Goal: Task Accomplishment & Management: Use online tool/utility

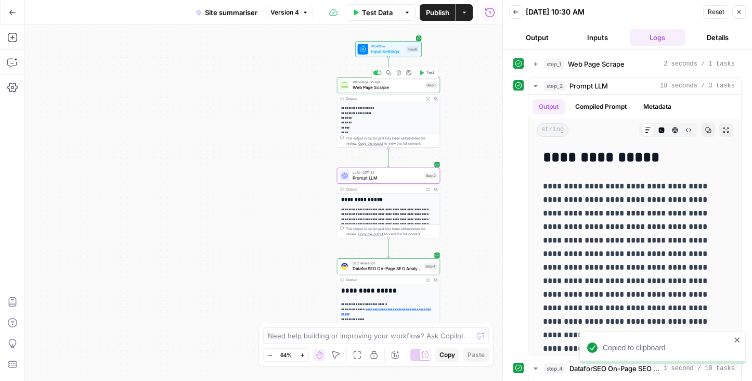
click at [368, 88] on span "Web Page Scrape" at bounding box center [388, 87] width 70 height 7
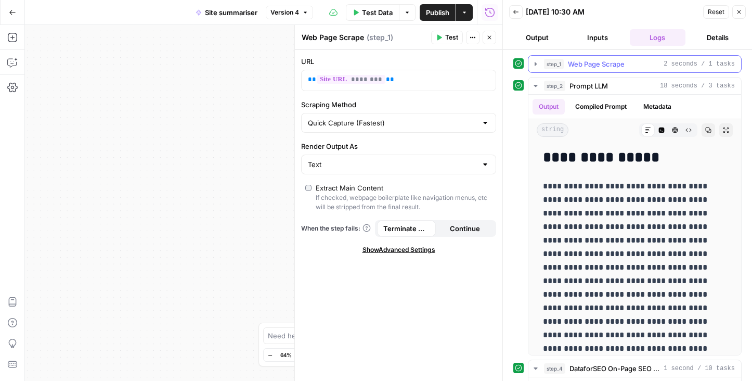
click at [540, 63] on icon "button" at bounding box center [536, 64] width 8 height 8
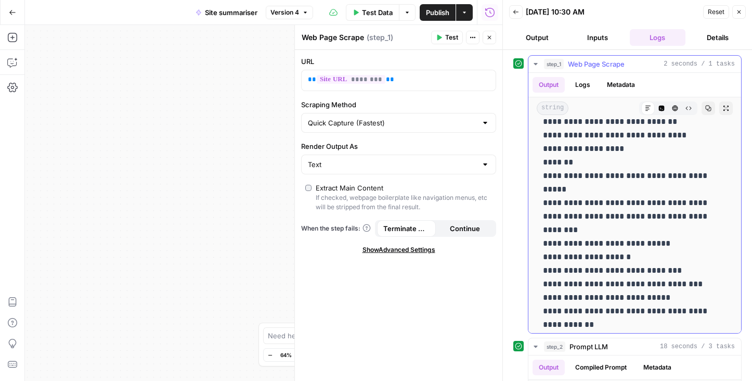
scroll to position [1596, 0]
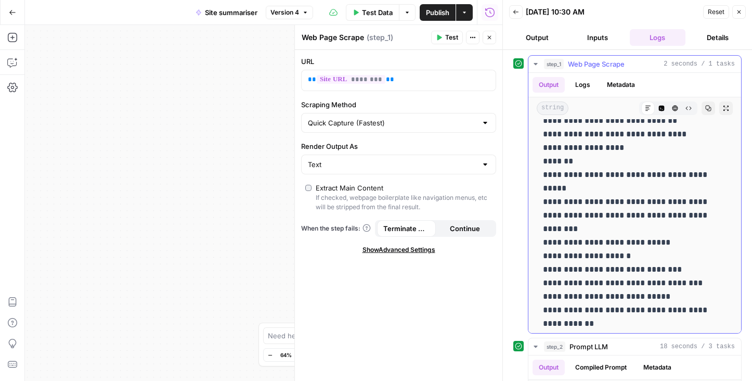
click at [587, 83] on button "Logs" at bounding box center [583, 85] width 28 height 16
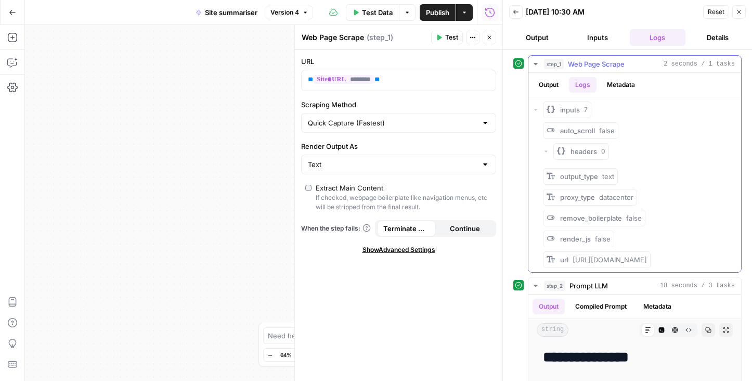
click at [623, 86] on button "Metadata" at bounding box center [621, 85] width 41 height 16
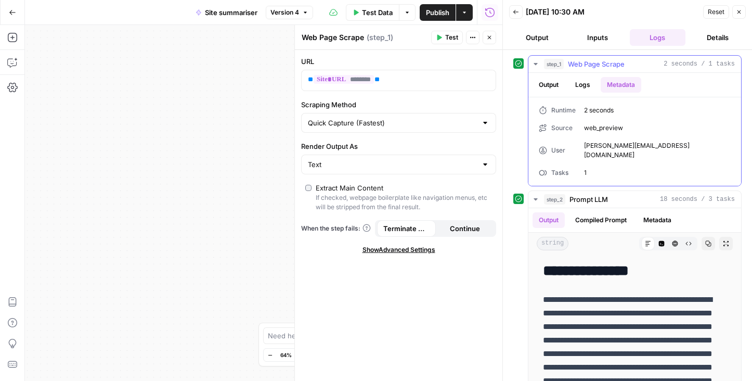
click at [548, 84] on button "Output" at bounding box center [549, 85] width 32 height 16
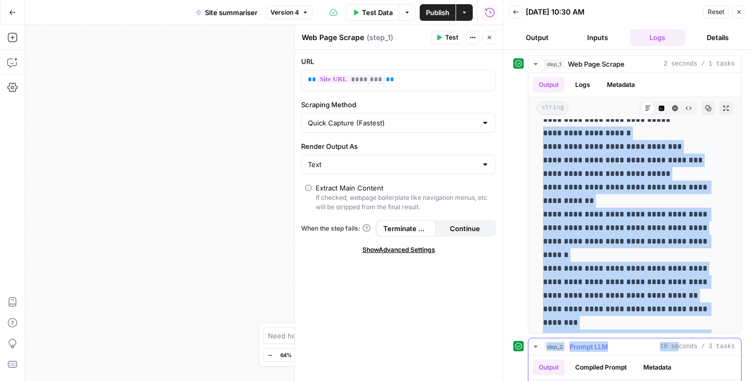
scroll to position [1886, 0]
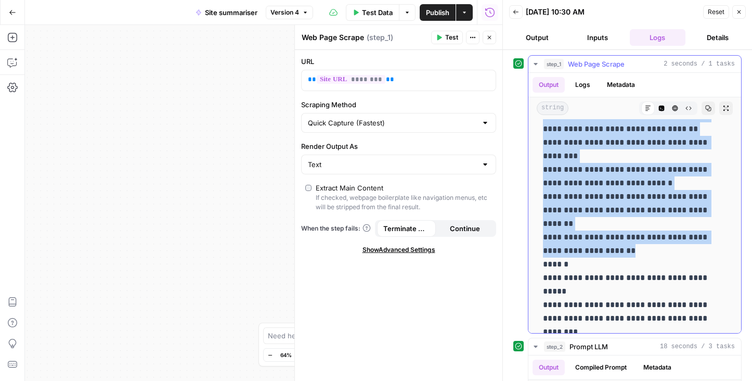
drag, startPoint x: 545, startPoint y: 217, endPoint x: 662, endPoint y: 180, distance: 122.9
copy p "**********"
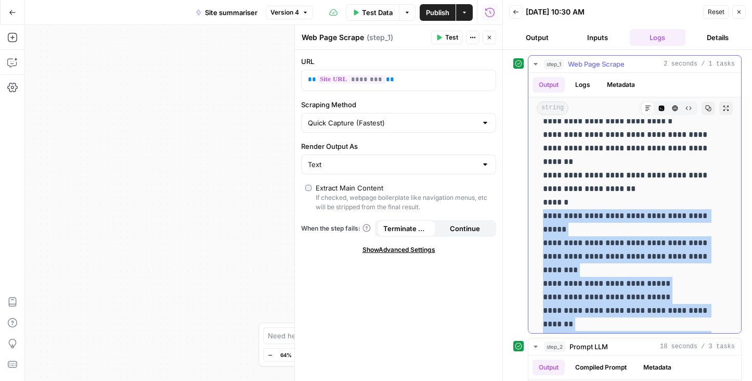
drag, startPoint x: 545, startPoint y: 148, endPoint x: 712, endPoint y: 292, distance: 221.0
copy p "**********"
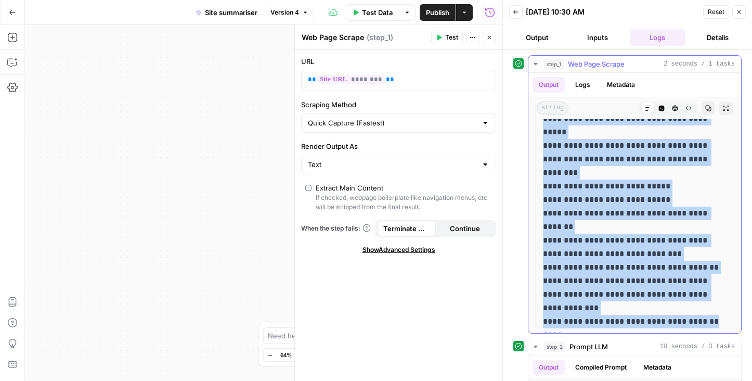
scroll to position [2067, 0]
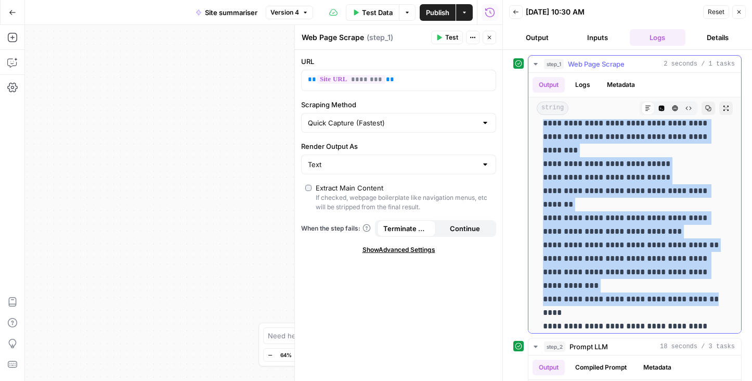
drag, startPoint x: 544, startPoint y: 202, endPoint x: 717, endPoint y: 271, distance: 185.4
copy p "**********"
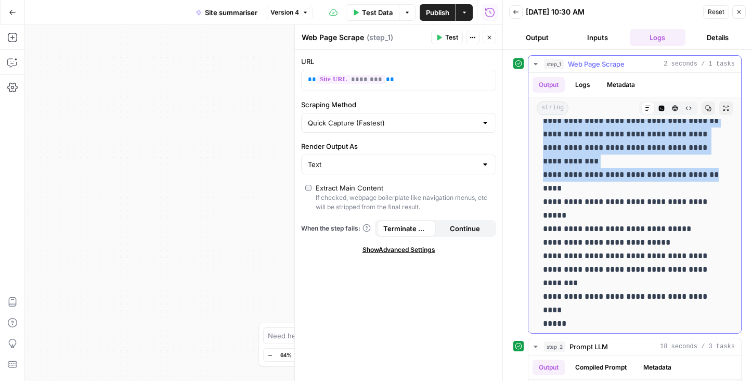
scroll to position [2192, 0]
drag, startPoint x: 545, startPoint y: 160, endPoint x: 568, endPoint y: 160, distance: 23.4
copy p "*****"
drag, startPoint x: 543, startPoint y: 175, endPoint x: 705, endPoint y: 228, distance: 170.3
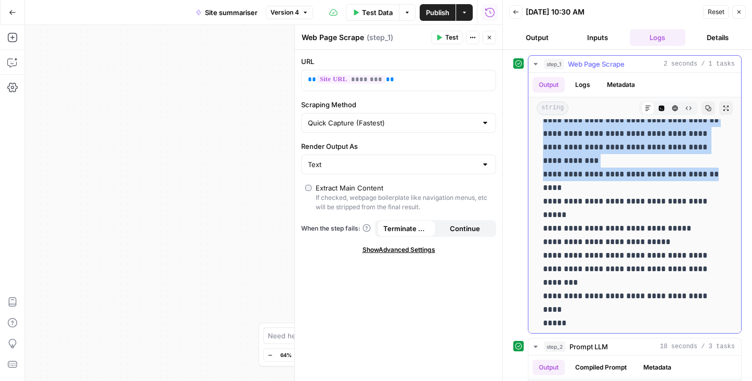
copy p "**********"
drag, startPoint x: 544, startPoint y: 241, endPoint x: 580, endPoint y: 242, distance: 36.4
copy p "*******"
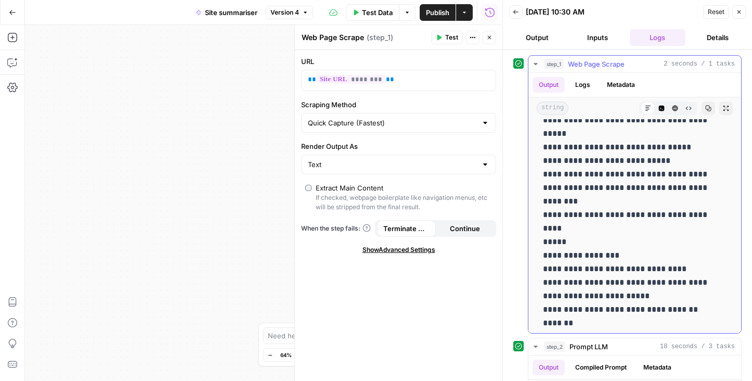
scroll to position [2275, 0]
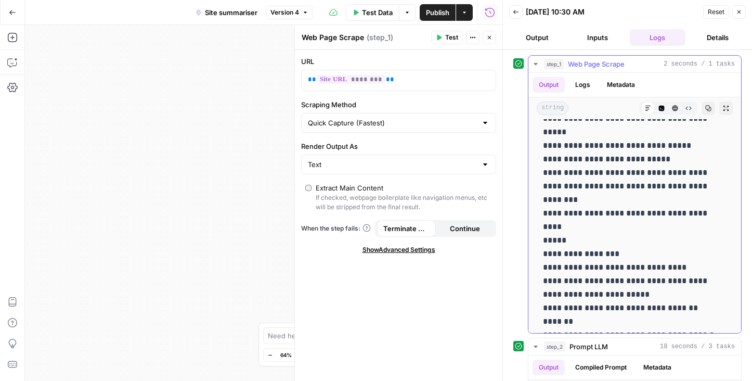
drag, startPoint x: 545, startPoint y: 172, endPoint x: 664, endPoint y: 251, distance: 143.7
copy p "**********"
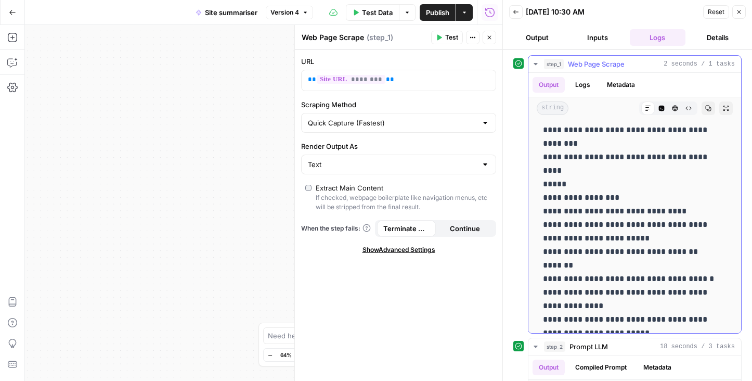
scroll to position [2343, 0]
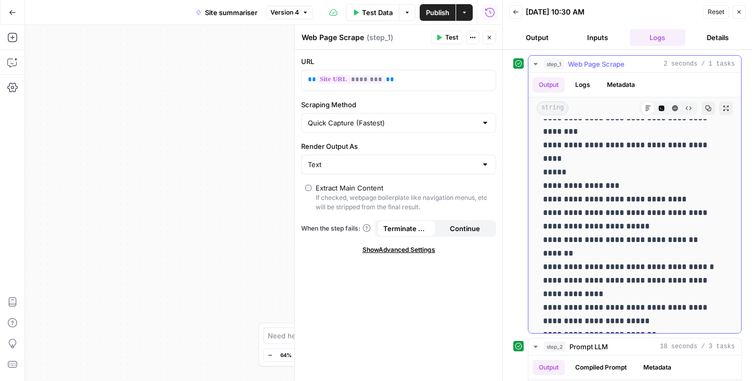
drag, startPoint x: 609, startPoint y: 199, endPoint x: 530, endPoint y: 201, distance: 79.7
copy p "**********"
drag, startPoint x: 544, startPoint y: 199, endPoint x: 633, endPoint y: 309, distance: 140.6
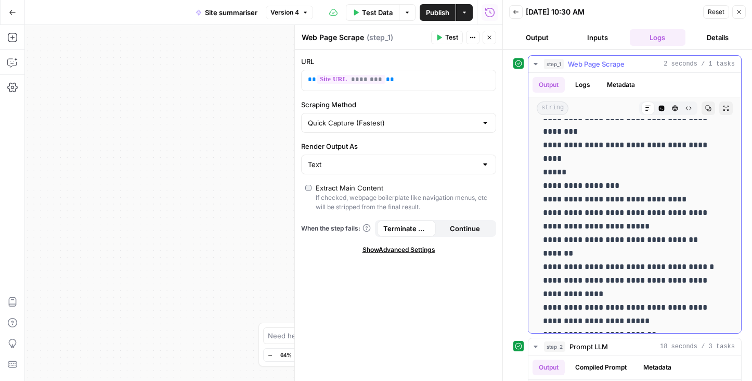
copy p "**********"
click at [739, 10] on icon "button" at bounding box center [739, 12] width 6 height 6
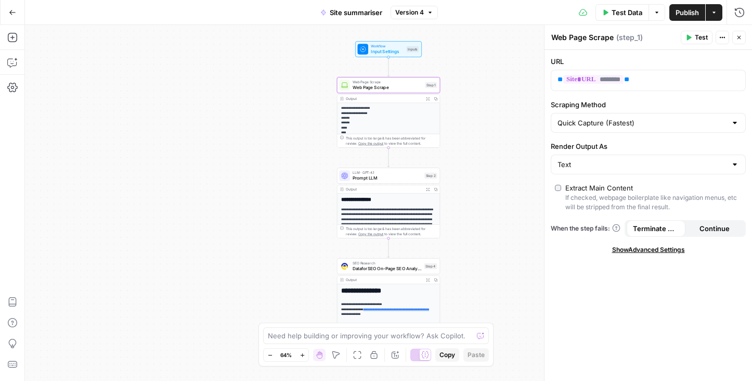
click at [16, 13] on button "Go Back" at bounding box center [12, 12] width 19 height 19
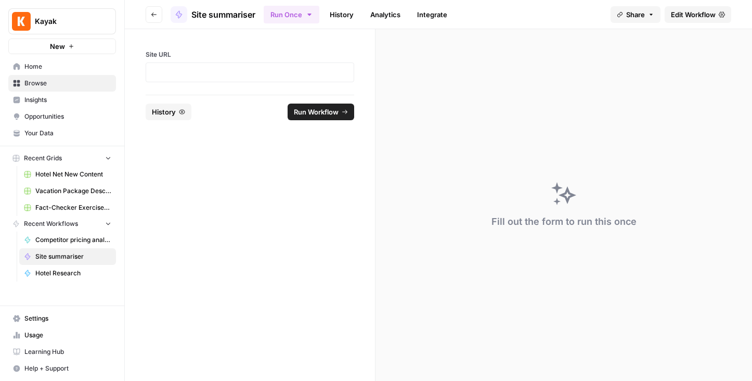
click at [34, 85] on span "Browse" at bounding box center [67, 83] width 87 height 9
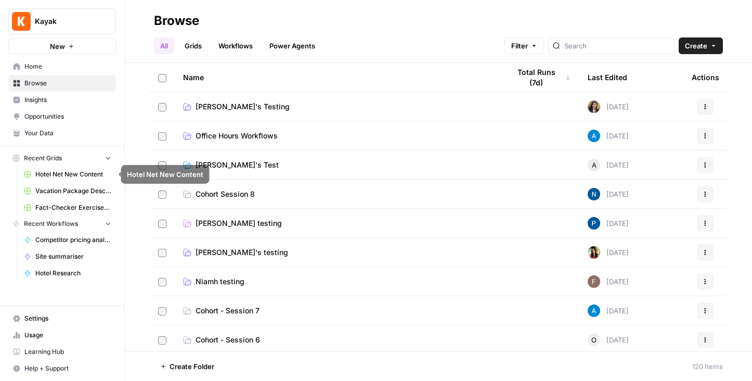
click at [80, 170] on span "Hotel Net New Content" at bounding box center [73, 174] width 76 height 9
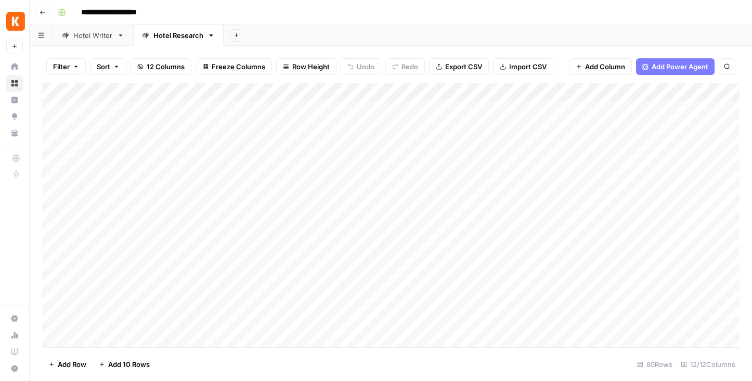
click at [87, 39] on div "Hotel Writer" at bounding box center [93, 35] width 40 height 10
click at [172, 38] on div "Hotel Research" at bounding box center [179, 35] width 50 height 10
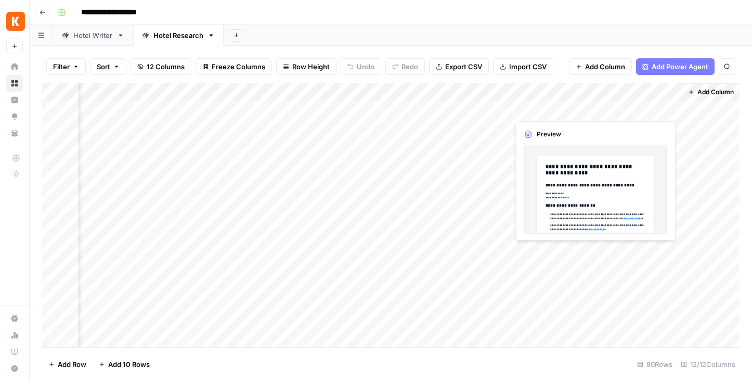
click at [637, 107] on div "Add Column" at bounding box center [391, 215] width 698 height 264
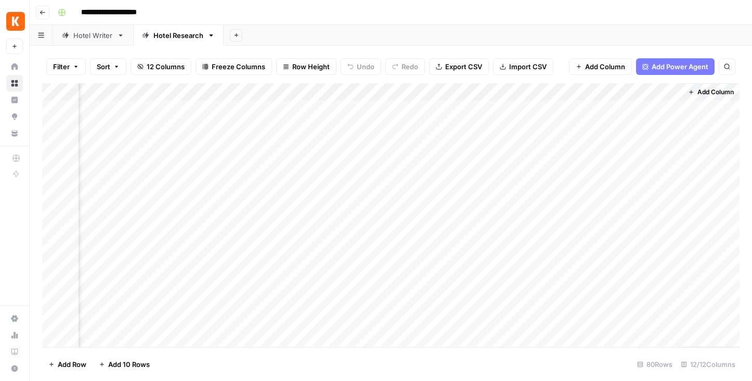
click at [670, 107] on div "Add Column" at bounding box center [391, 215] width 698 height 264
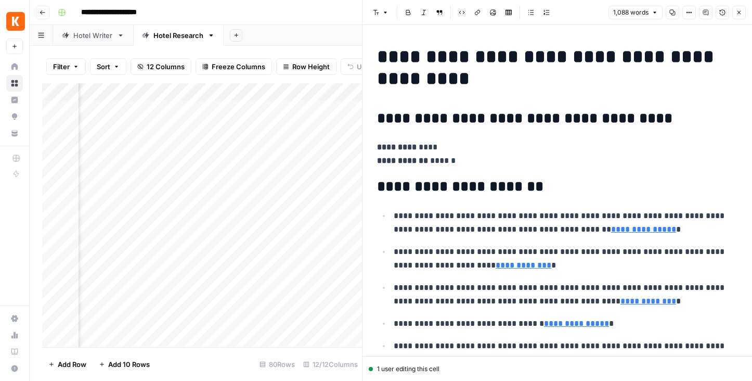
click at [744, 11] on button "Close" at bounding box center [740, 13] width 14 height 14
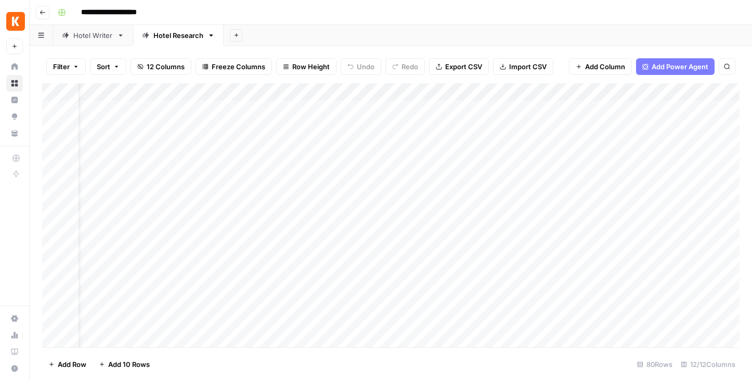
scroll to position [0, 31]
click at [461, 110] on div "Add Column" at bounding box center [391, 215] width 698 height 264
click at [457, 110] on div "Add Column" at bounding box center [391, 215] width 698 height 264
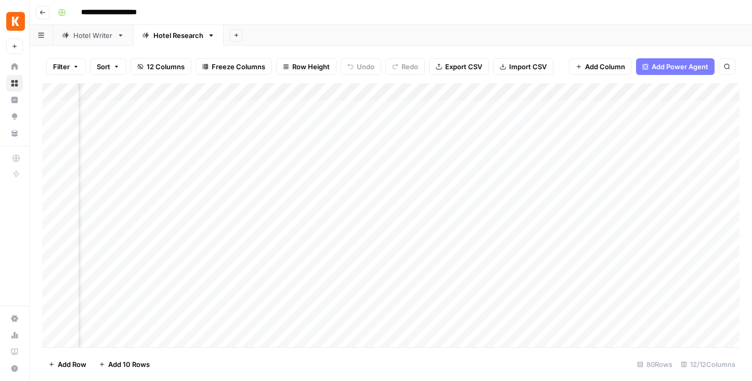
click at [394, 111] on div "Add Column" at bounding box center [391, 215] width 698 height 264
click at [379, 108] on div "Add Column" at bounding box center [391, 215] width 698 height 264
click at [379, 108] on body "**********" at bounding box center [376, 190] width 752 height 381
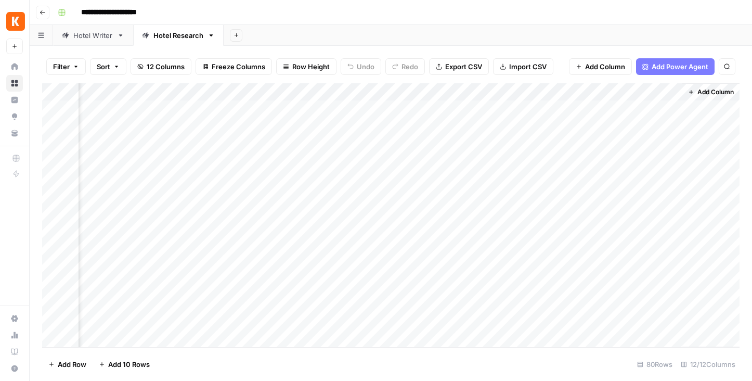
click at [382, 93] on div "Add Column" at bounding box center [391, 215] width 698 height 264
click at [334, 108] on div "Add Column" at bounding box center [391, 215] width 698 height 264
click at [452, 91] on div "Add Column" at bounding box center [391, 215] width 698 height 264
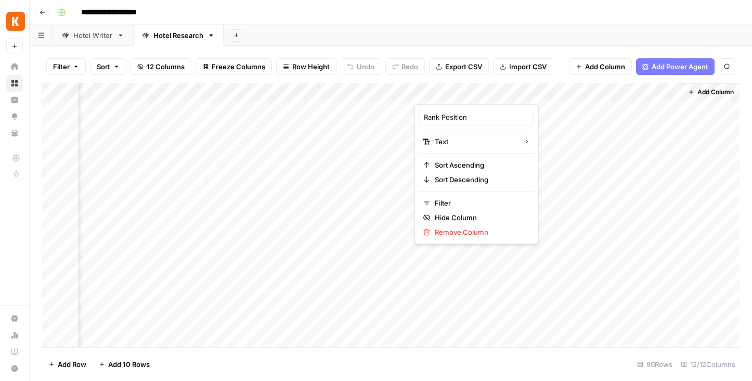
click at [392, 108] on div "Add Column" at bounding box center [391, 215] width 698 height 264
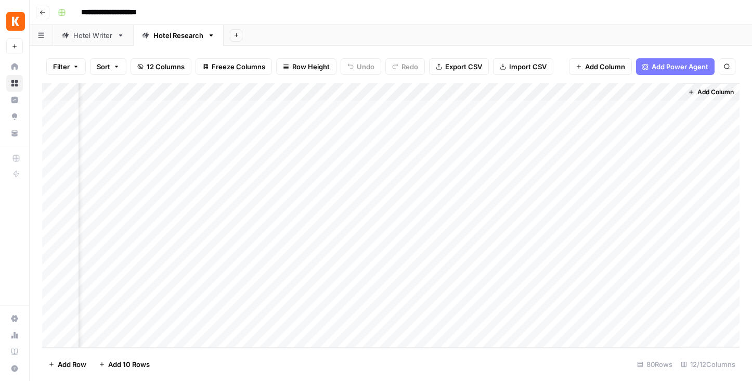
click at [441, 109] on div "Add Column" at bounding box center [391, 215] width 698 height 264
click at [565, 109] on div "Add Column" at bounding box center [391, 215] width 698 height 264
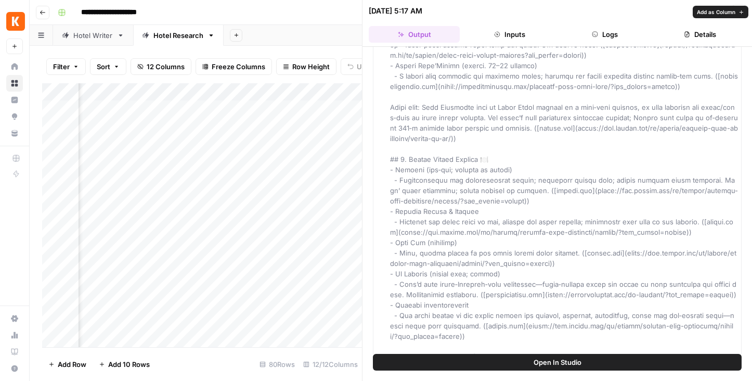
scroll to position [1056, 0]
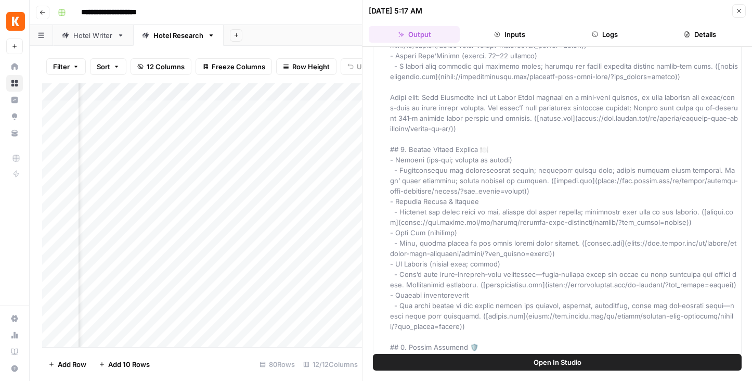
click at [327, 12] on div "**********" at bounding box center [398, 12] width 688 height 17
click at [742, 13] on icon "button" at bounding box center [739, 11] width 6 height 6
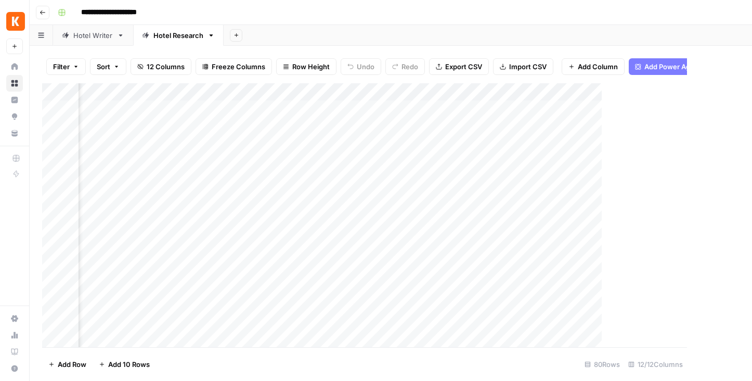
scroll to position [0, 595]
click at [640, 92] on div "Add Column" at bounding box center [391, 215] width 698 height 264
click at [708, 118] on div "Add Column" at bounding box center [723, 215] width 57 height 264
click at [658, 109] on div "Add Column" at bounding box center [391, 215] width 698 height 264
click at [685, 110] on div "Add Column" at bounding box center [391, 215] width 698 height 264
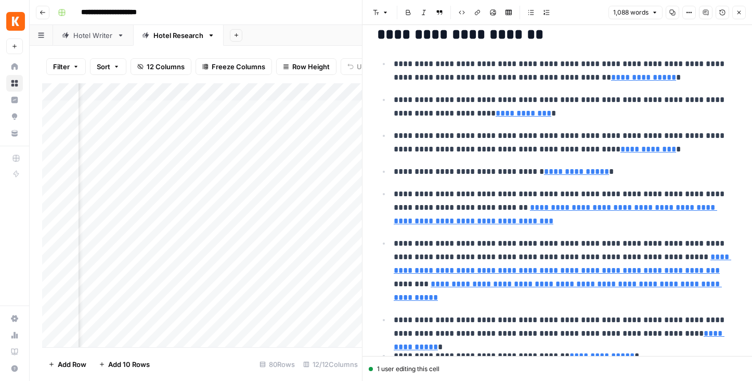
scroll to position [158, 0]
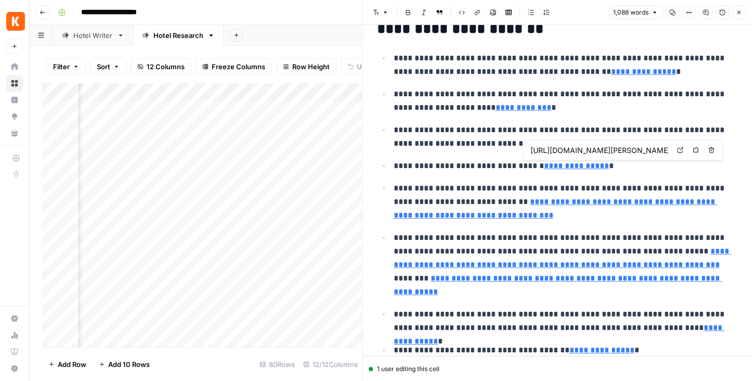
click at [551, 165] on link "**********" at bounding box center [576, 166] width 65 height 8
click at [580, 149] on input "[URL][DOMAIN_NAME][PERSON_NAME]" at bounding box center [600, 150] width 138 height 10
click at [681, 149] on body "**********" at bounding box center [376, 190] width 752 height 381
click at [578, 167] on link "**********" at bounding box center [576, 166] width 65 height 8
click at [543, 148] on input "[URL][DOMAIN_NAME][PERSON_NAME]" at bounding box center [600, 150] width 138 height 10
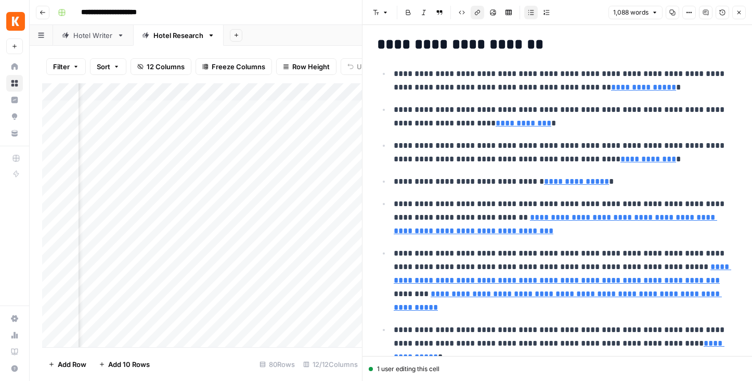
scroll to position [9, 0]
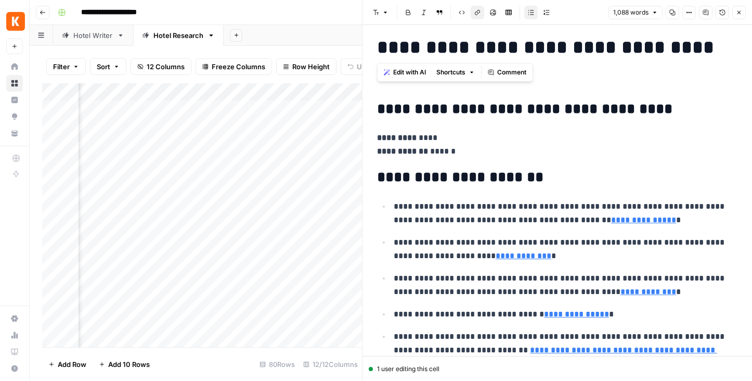
drag, startPoint x: 709, startPoint y: 51, endPoint x: 369, endPoint y: 52, distance: 340.3
copy h1 "**********"
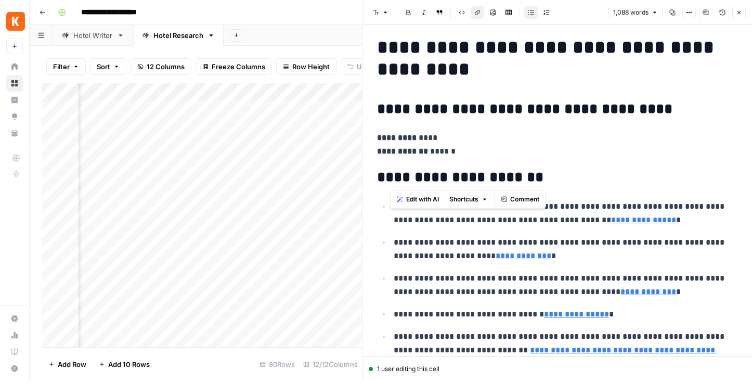
drag, startPoint x: 527, startPoint y: 178, endPoint x: 393, endPoint y: 175, distance: 133.8
click at [393, 175] on h2 "**********" at bounding box center [557, 177] width 361 height 17
click at [572, 277] on p "**********" at bounding box center [566, 285] width 344 height 27
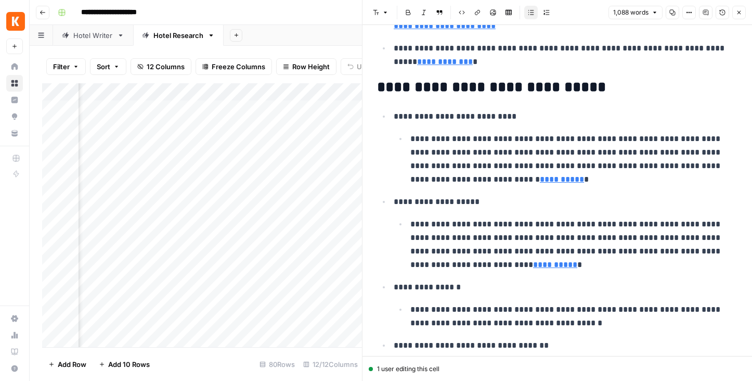
scroll to position [606, 0]
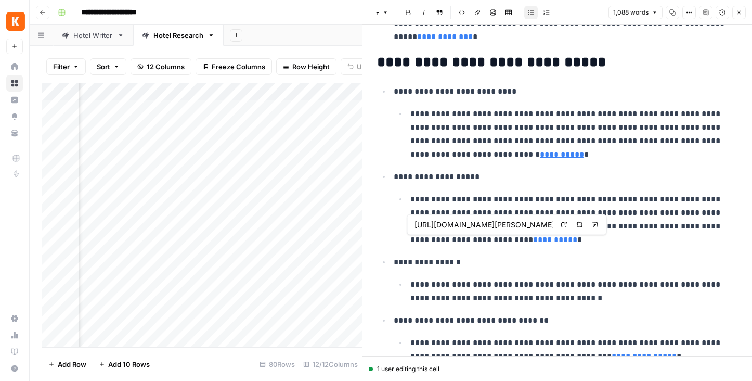
click at [533, 239] on link "**********" at bounding box center [555, 240] width 44 height 8
click at [273, 109] on div "Add Column" at bounding box center [202, 215] width 320 height 264
click at [180, 110] on div "Add Column" at bounding box center [202, 215] width 320 height 264
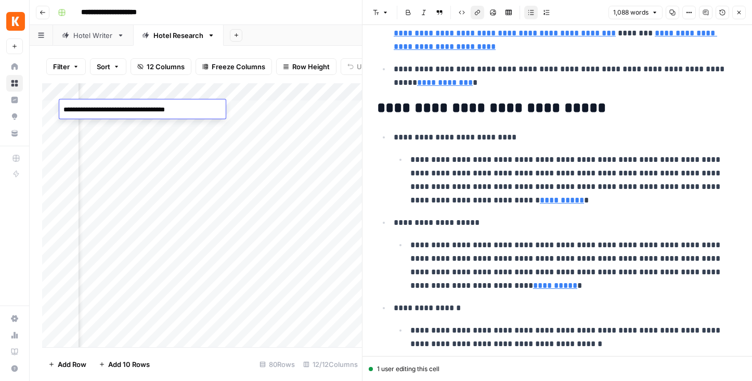
scroll to position [556, 0]
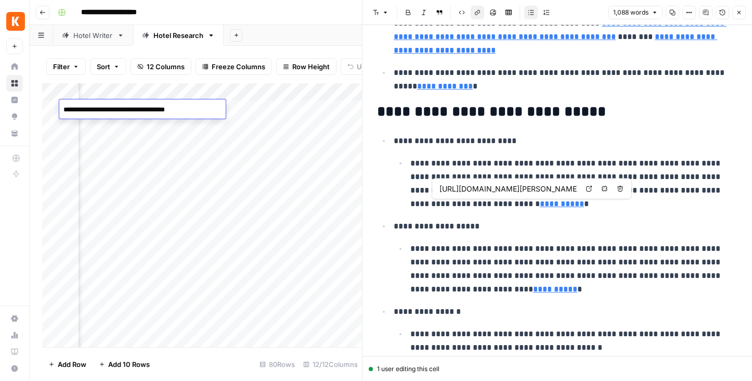
click at [490, 189] on input "[URL][DOMAIN_NAME][PERSON_NAME]" at bounding box center [509, 189] width 138 height 10
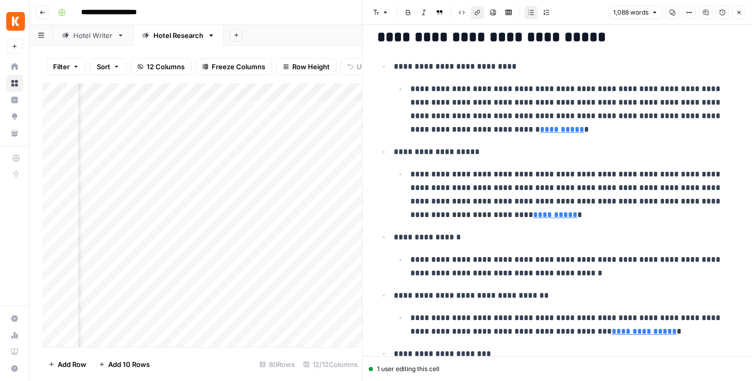
scroll to position [635, 0]
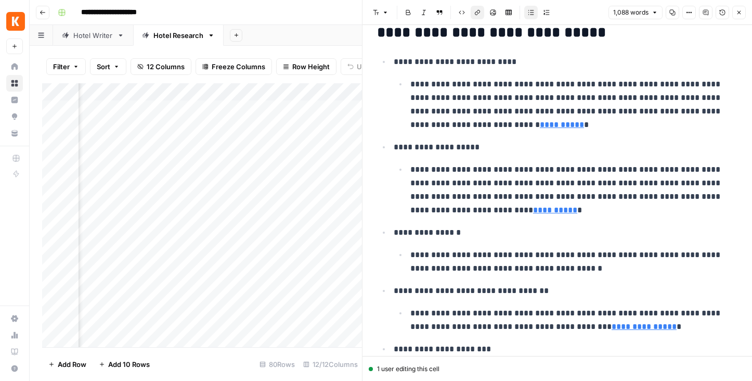
click at [573, 267] on p "**********" at bounding box center [574, 261] width 327 height 27
drag, startPoint x: 577, startPoint y: 269, endPoint x: 565, endPoint y: 269, distance: 12.0
click at [565, 269] on p "**********" at bounding box center [574, 261] width 327 height 27
click at [482, 268] on p "**********" at bounding box center [574, 261] width 327 height 27
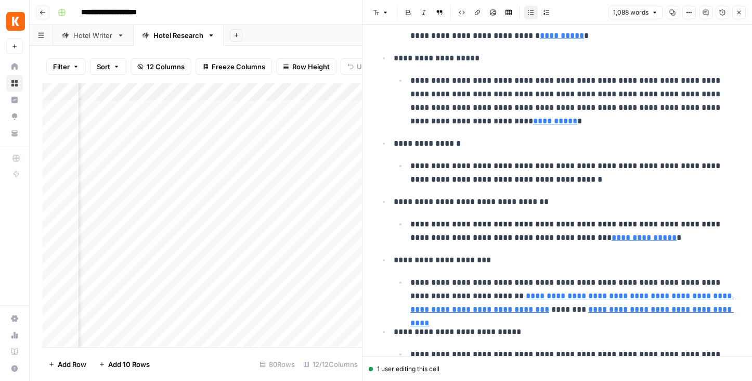
scroll to position [725, 0]
click at [624, 239] on link "**********" at bounding box center [644, 237] width 65 height 8
click at [558, 221] on input "[URL][DOMAIN_NAME][PERSON_NAME]" at bounding box center [511, 222] width 138 height 10
click at [433, 262] on p "**********" at bounding box center [566, 260] width 344 height 14
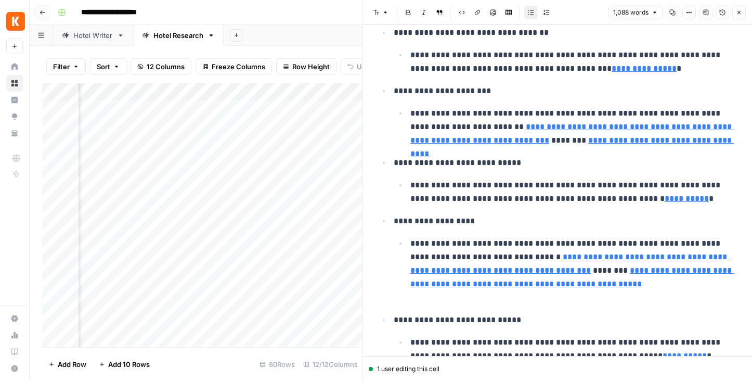
scroll to position [931, 0]
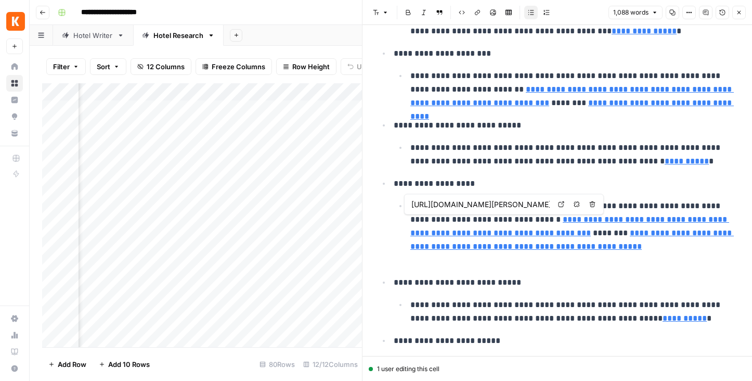
type input "[URL][DOMAIN_NAME][PERSON_NAME]"
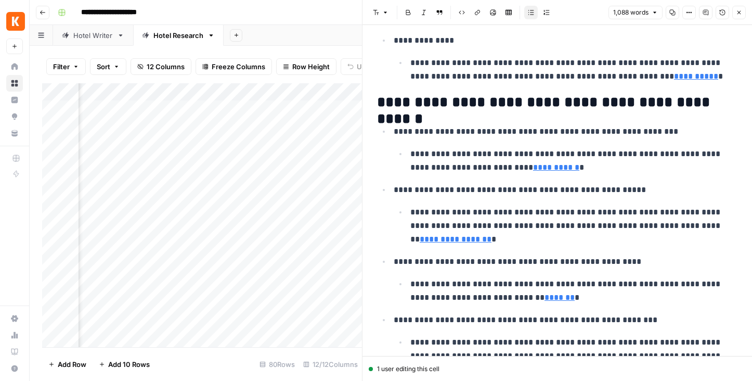
scroll to position [1308, 0]
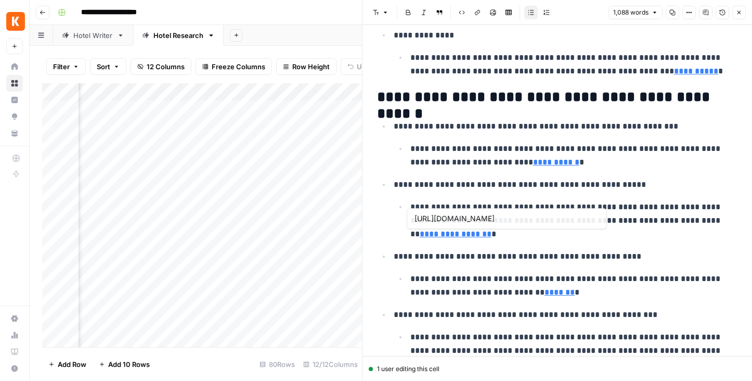
type input "[URL][DOMAIN_NAME][PERSON_NAME]"
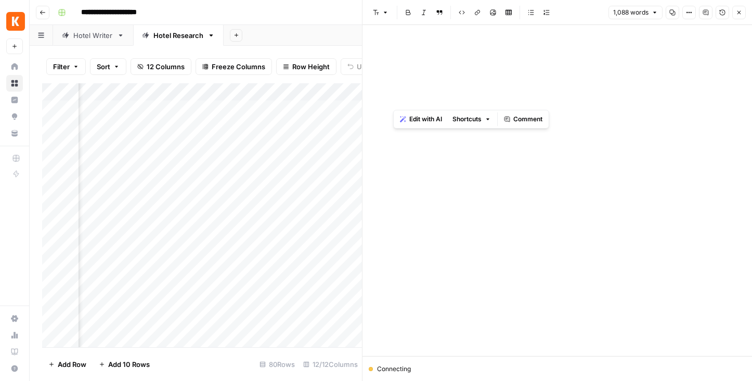
drag, startPoint x: 555, startPoint y: 98, endPoint x: 397, endPoint y: 97, distance: 157.7
click at [397, 97] on h2 "**********" at bounding box center [557, 97] width 361 height 17
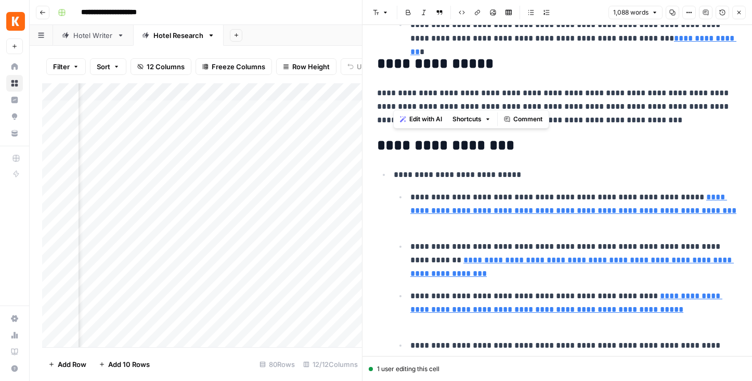
scroll to position [2463, 0]
click at [741, 10] on icon "button" at bounding box center [739, 12] width 6 height 6
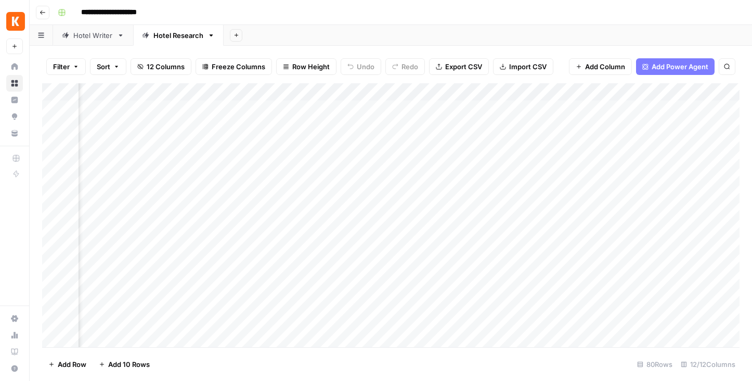
scroll to position [0, 607]
click at [436, 93] on div "Add Column" at bounding box center [391, 215] width 698 height 264
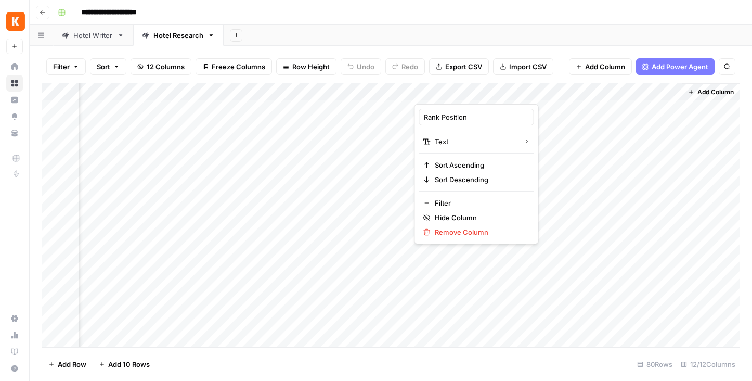
click at [392, 108] on div "Add Column" at bounding box center [391, 215] width 698 height 264
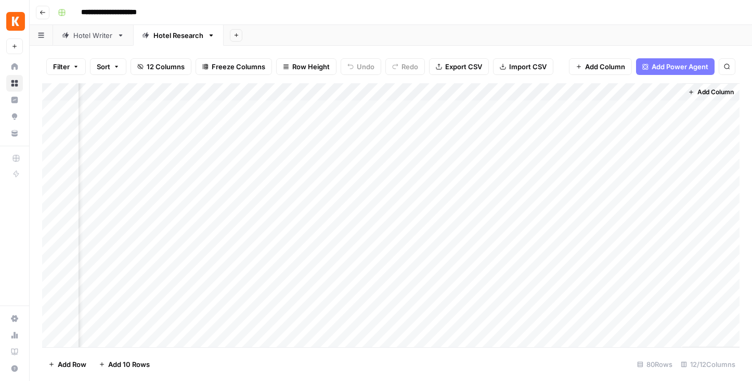
click at [387, 90] on div "Add Column" at bounding box center [391, 215] width 698 height 264
click at [339, 113] on div "Add Column" at bounding box center [391, 215] width 698 height 264
click at [94, 34] on div "Hotel Writer" at bounding box center [93, 35] width 40 height 10
click at [278, 108] on div "Add Column" at bounding box center [391, 153] width 698 height 140
click at [277, 109] on div "Add Column" at bounding box center [391, 153] width 698 height 140
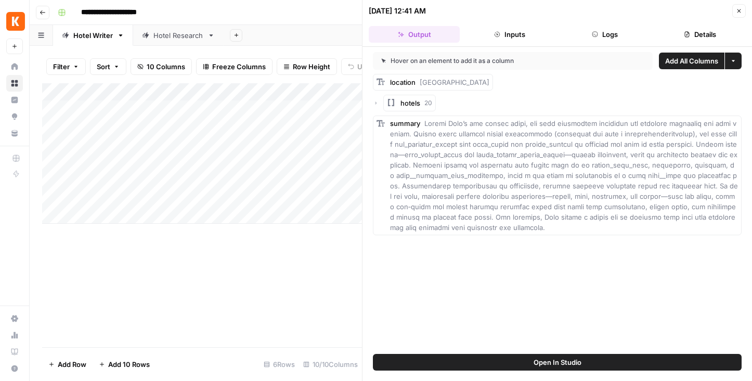
click at [515, 33] on button "Inputs" at bounding box center [509, 34] width 91 height 17
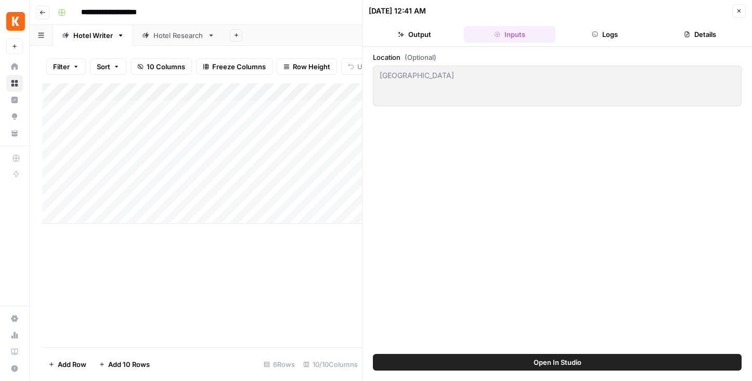
click at [615, 34] on button "Logs" at bounding box center [605, 34] width 91 height 17
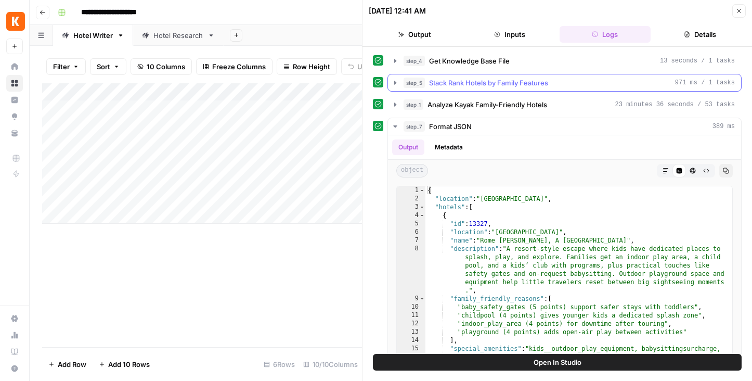
click at [510, 82] on span "Stack Rank Hotels by Family Features" at bounding box center [488, 83] width 119 height 10
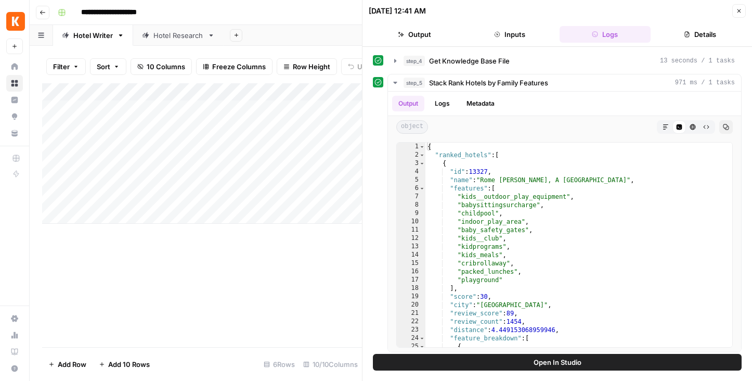
click at [740, 8] on icon "button" at bounding box center [739, 11] width 6 height 6
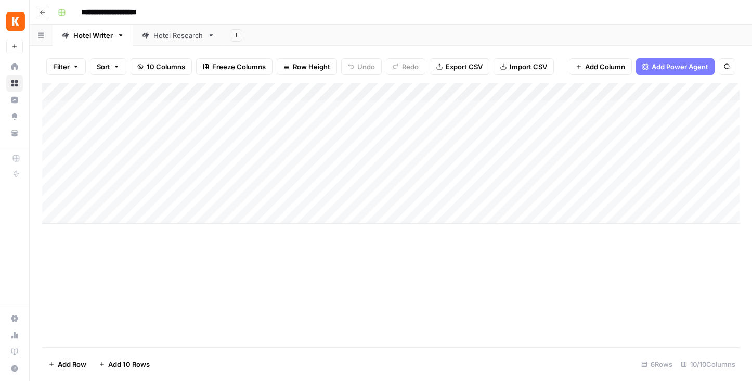
click at [235, 90] on div "Add Column" at bounding box center [391, 153] width 698 height 140
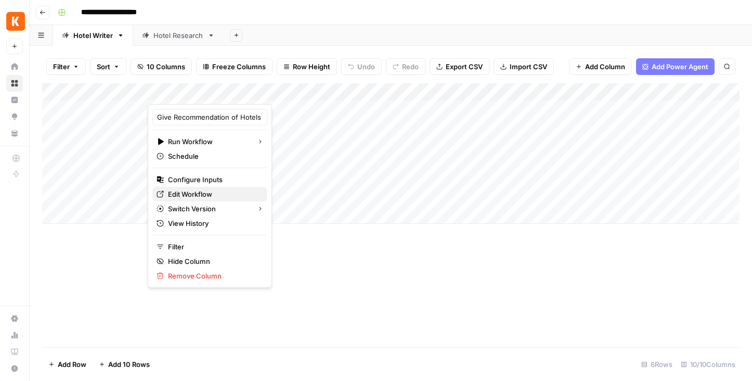
click at [206, 194] on span "Edit Workflow" at bounding box center [213, 194] width 91 height 10
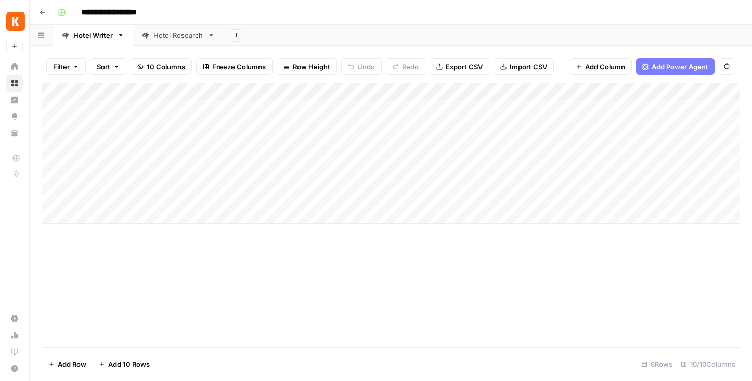
click at [184, 35] on div "Hotel Research" at bounding box center [179, 35] width 50 height 10
click at [96, 32] on div "Hotel Writer" at bounding box center [93, 35] width 40 height 10
click at [670, 109] on div "Add Column" at bounding box center [391, 153] width 698 height 140
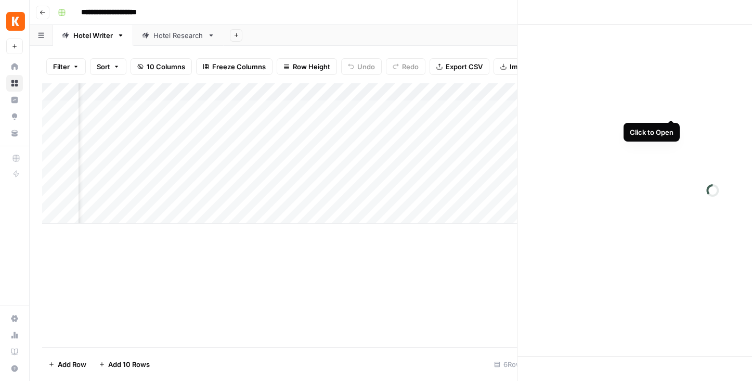
scroll to position [0, 386]
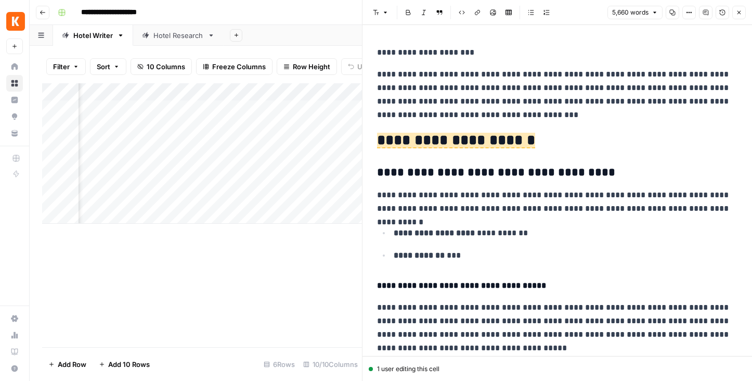
click at [529, 147] on h2 "**********" at bounding box center [557, 140] width 361 height 17
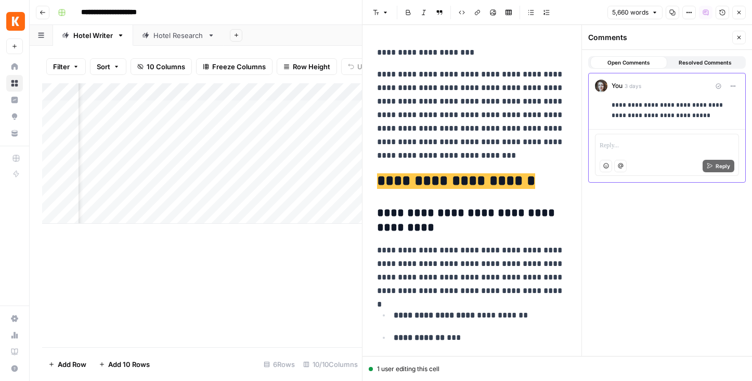
click at [741, 37] on icon "button" at bounding box center [739, 37] width 6 height 6
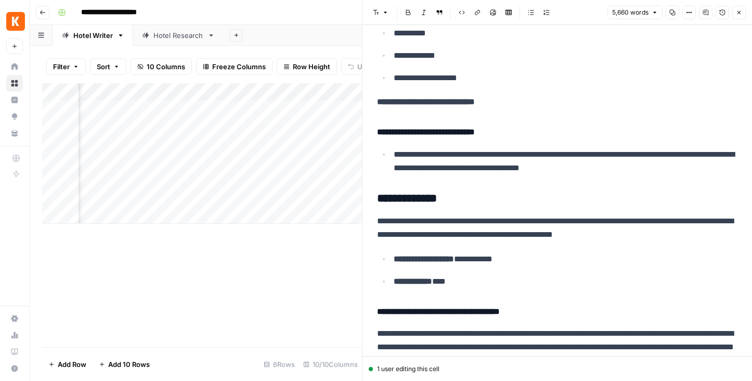
scroll to position [858, 0]
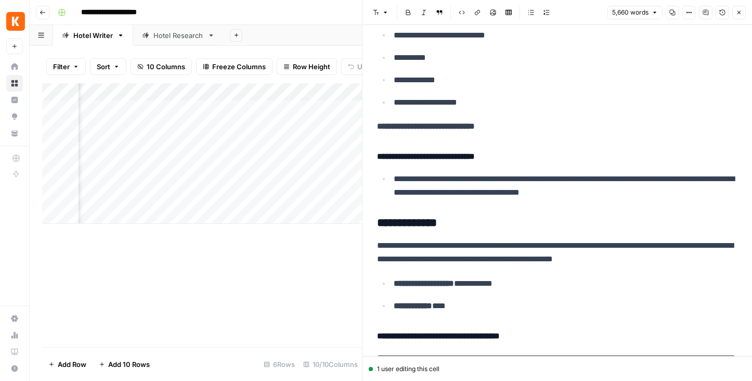
click at [744, 14] on button "Close" at bounding box center [740, 13] width 14 height 14
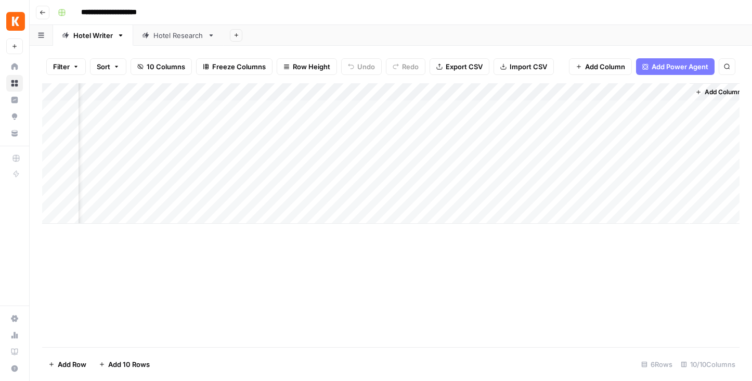
scroll to position [0, 381]
click at [176, 33] on div "Hotel Research" at bounding box center [179, 35] width 50 height 10
click at [80, 34] on div "Hotel Writer" at bounding box center [93, 35] width 40 height 10
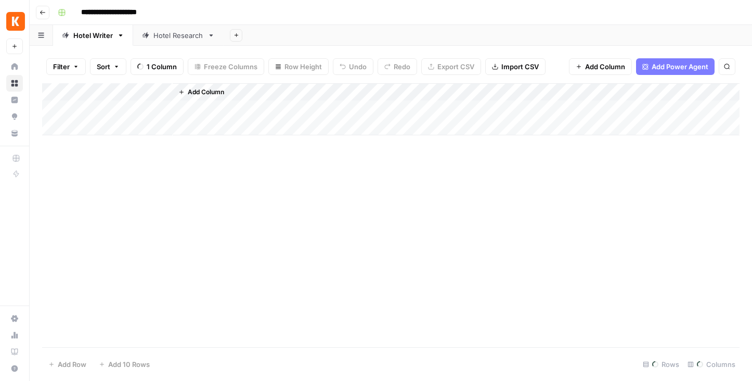
click at [163, 40] on link "Hotel Research" at bounding box center [178, 35] width 91 height 21
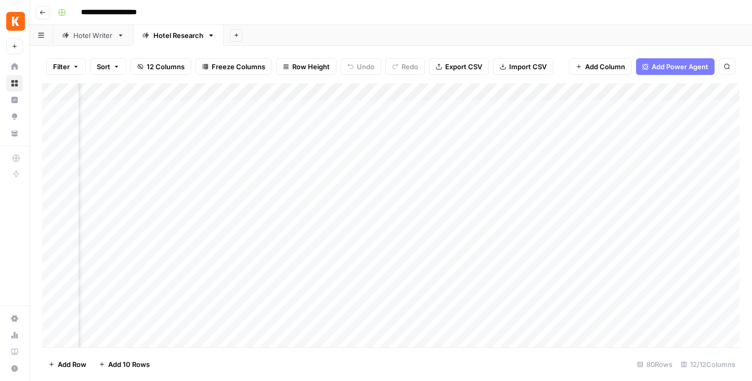
scroll to position [0, 607]
click at [563, 110] on div "Add Column" at bounding box center [391, 215] width 698 height 264
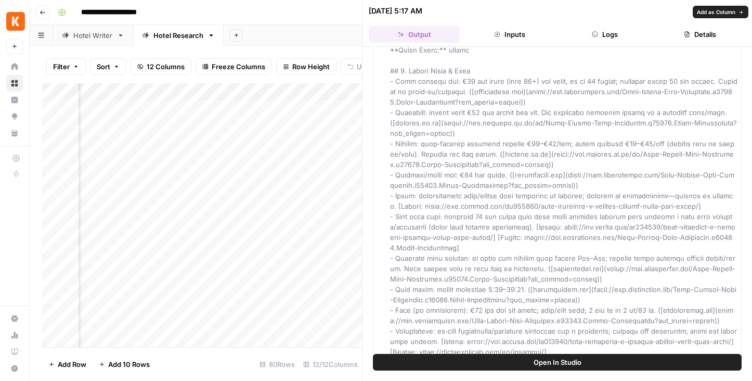
scroll to position [28, 0]
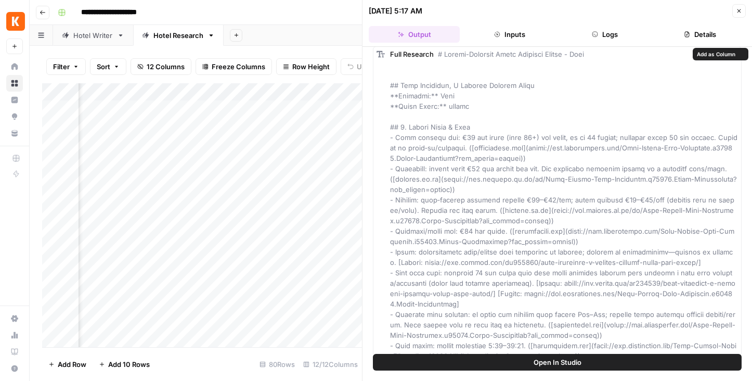
drag, startPoint x: 506, startPoint y: 209, endPoint x: 559, endPoint y: 208, distance: 53.1
drag, startPoint x: 500, startPoint y: 211, endPoint x: 542, endPoint y: 220, distance: 43.7
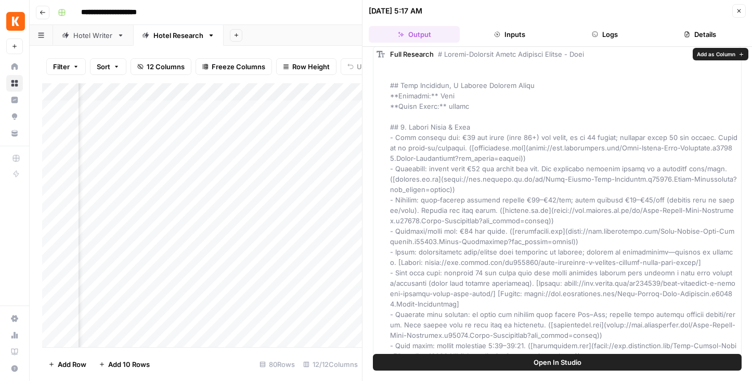
drag, startPoint x: 428, startPoint y: 179, endPoint x: 585, endPoint y: 179, distance: 157.7
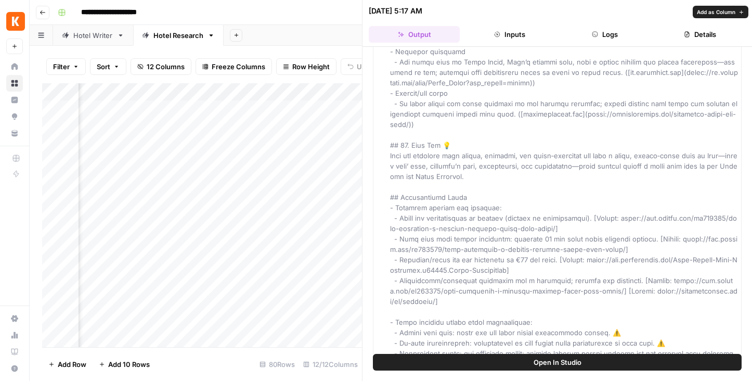
scroll to position [1614, 0]
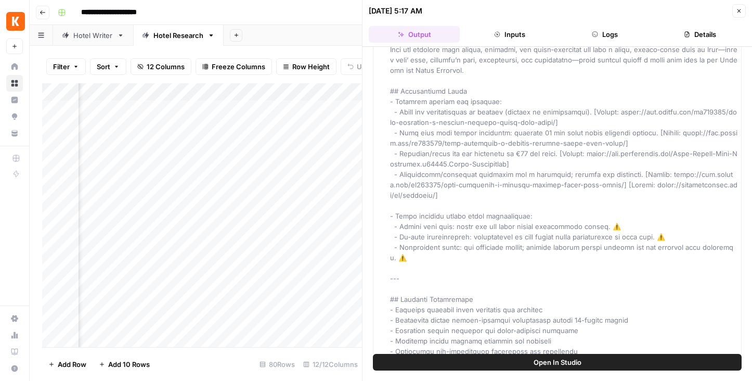
click at [738, 11] on icon "button" at bounding box center [740, 11] width 4 height 4
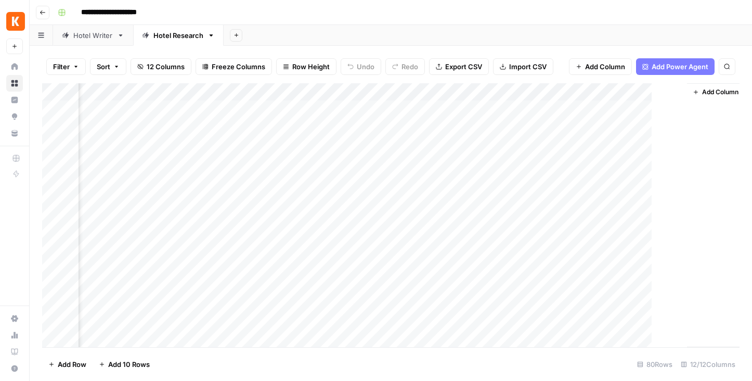
scroll to position [0, 595]
click at [588, 111] on div "Add Column" at bounding box center [391, 215] width 698 height 264
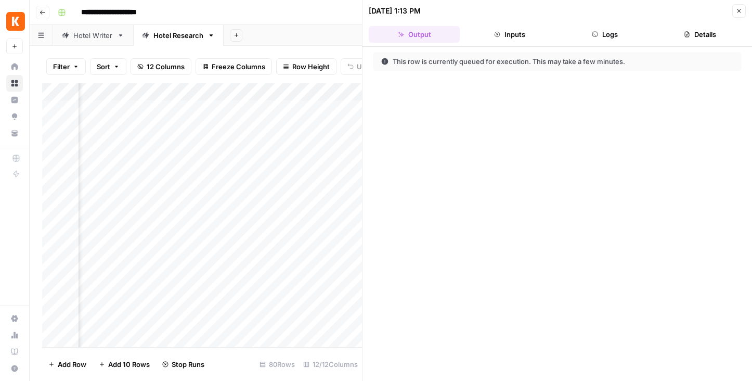
click at [92, 38] on div "Hotel Writer" at bounding box center [93, 35] width 40 height 10
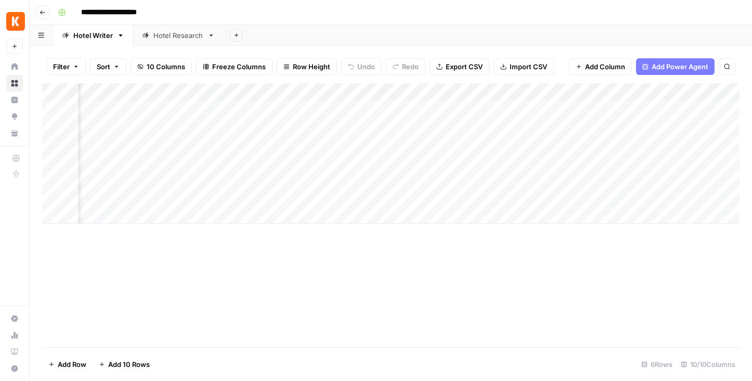
scroll to position [0, 393]
click at [469, 108] on div "Add Column" at bounding box center [391, 153] width 698 height 140
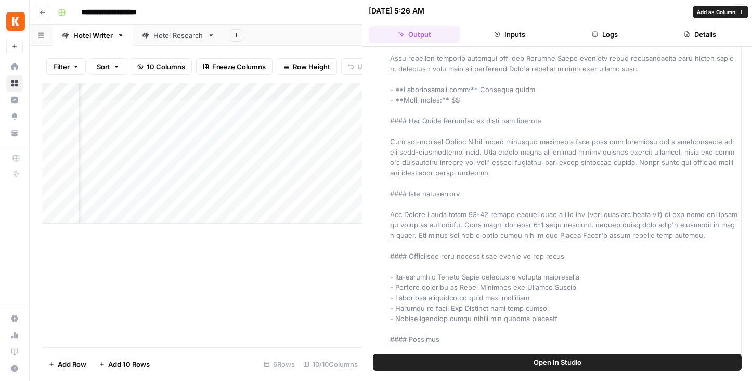
scroll to position [1366, 0]
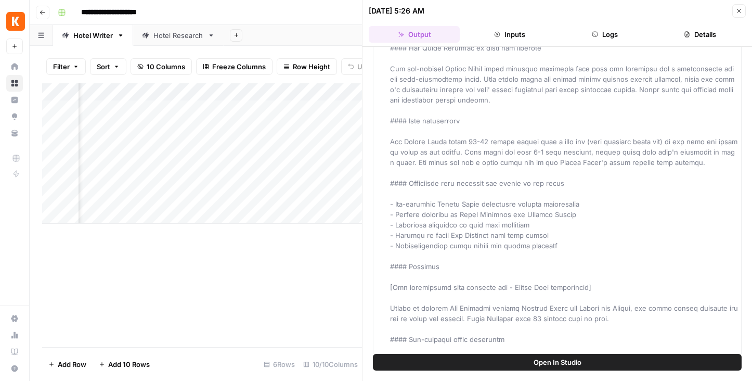
click at [743, 11] on button "Close" at bounding box center [740, 11] width 14 height 14
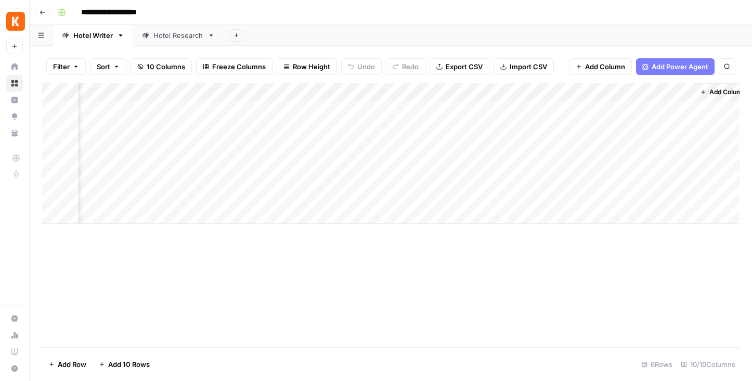
scroll to position [0, 393]
click at [564, 108] on div "Add Column" at bounding box center [391, 153] width 698 height 140
click at [578, 109] on div "Add Column" at bounding box center [391, 153] width 698 height 140
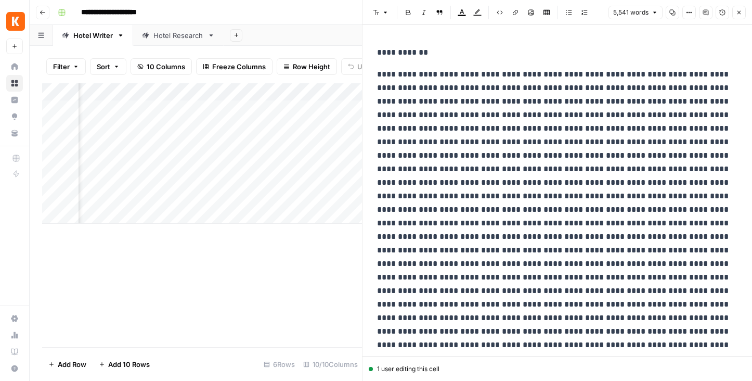
click at [740, 13] on icon "button" at bounding box center [740, 13] width 4 height 4
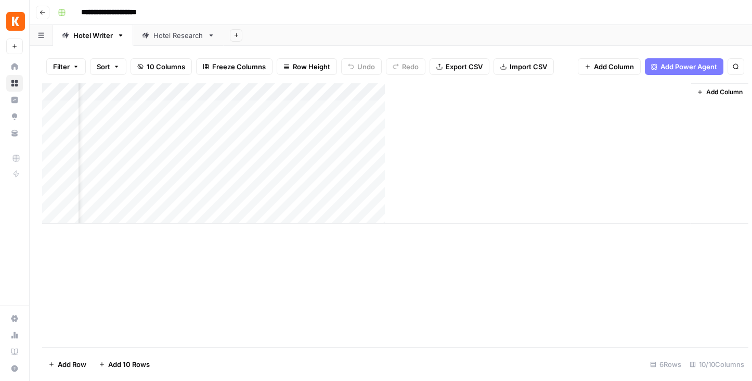
scroll to position [0, 381]
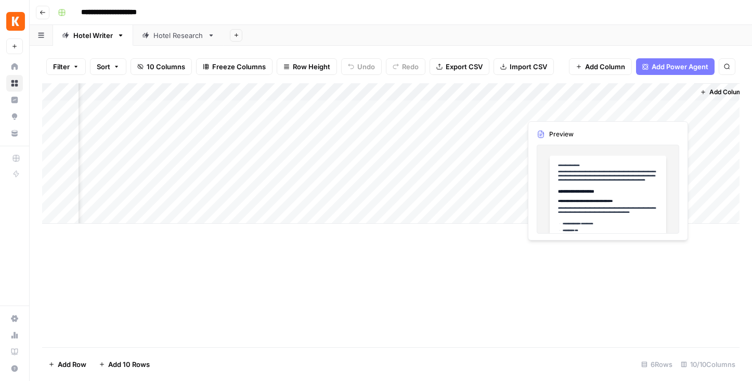
click at [627, 107] on div "Add Column" at bounding box center [391, 153] width 698 height 140
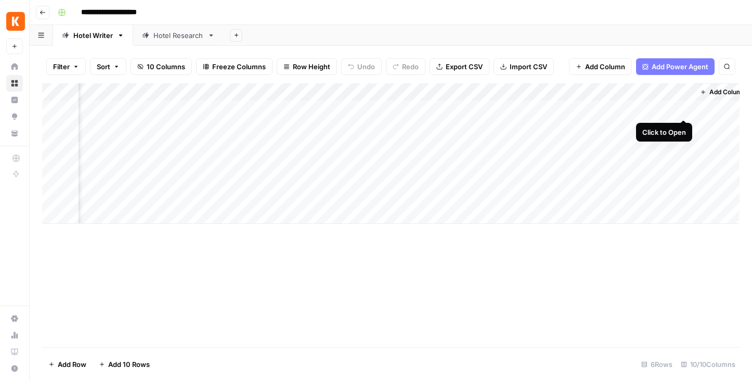
click at [680, 107] on div "Add Column" at bounding box center [391, 153] width 698 height 140
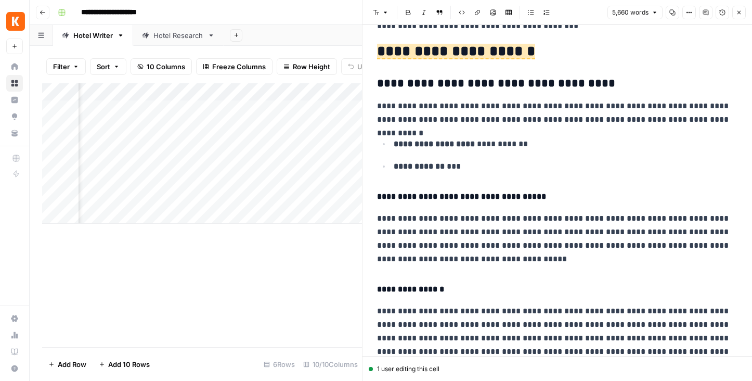
scroll to position [91, 0]
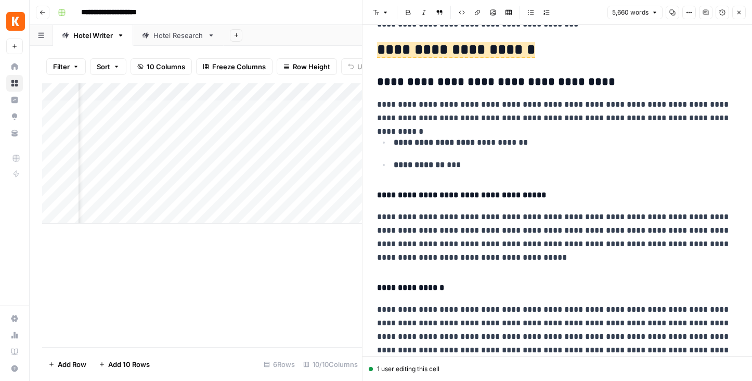
click at [523, 243] on p "**********" at bounding box center [557, 237] width 361 height 54
drag, startPoint x: 492, startPoint y: 258, endPoint x: 379, endPoint y: 216, distance: 120.3
click at [379, 216] on p "**********" at bounding box center [557, 237] width 361 height 54
click at [524, 244] on p "**********" at bounding box center [557, 237] width 361 height 54
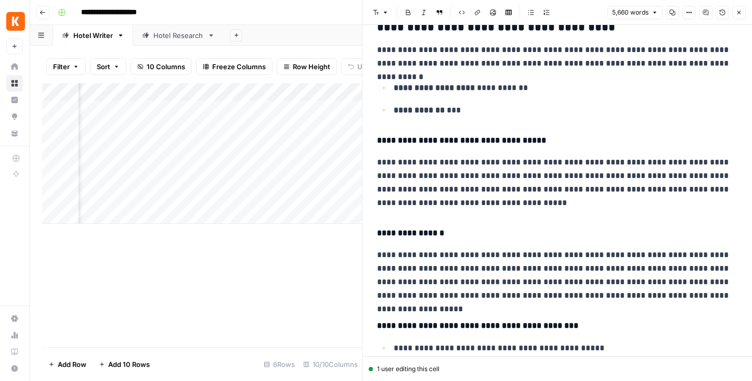
scroll to position [145, 0]
click at [493, 204] on p "**********" at bounding box center [557, 183] width 361 height 54
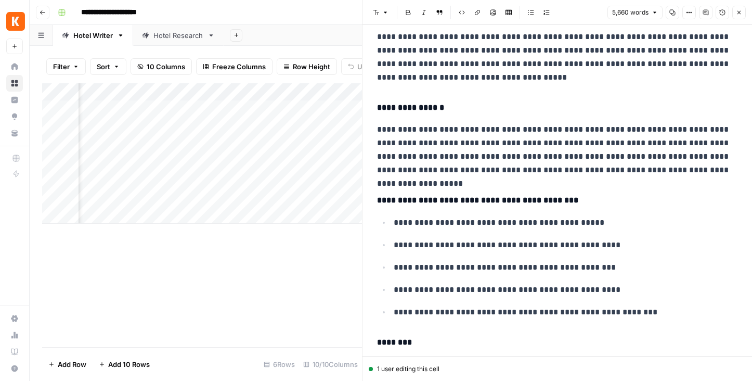
scroll to position [267, 0]
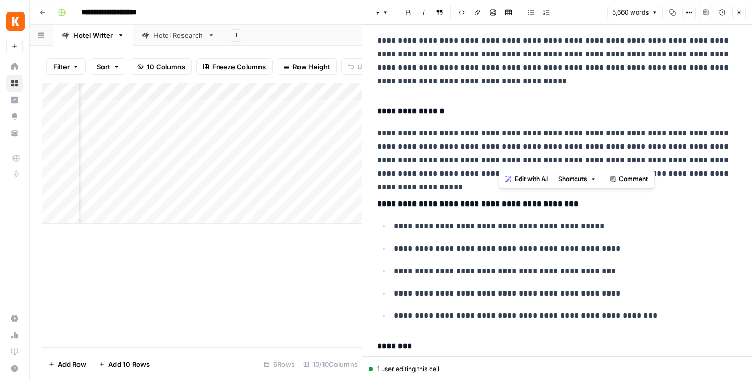
drag, startPoint x: 565, startPoint y: 158, endPoint x: 496, endPoint y: 156, distance: 69.2
click at [496, 156] on p "**********" at bounding box center [557, 153] width 361 height 54
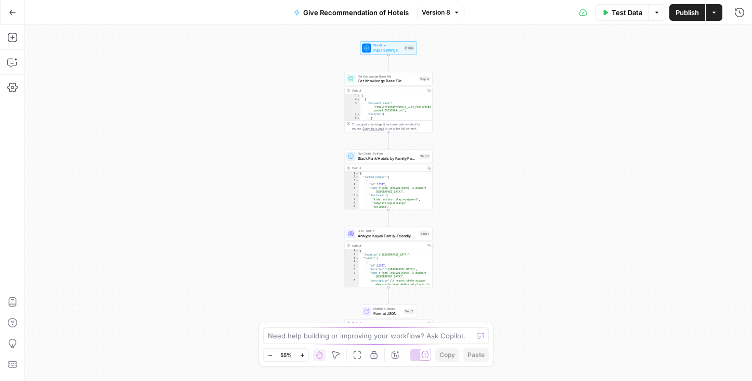
click at [489, 124] on div "Workflow Input Settings Inputs Get Knowledge Base File Get Knowledge Base File …" at bounding box center [388, 203] width 727 height 356
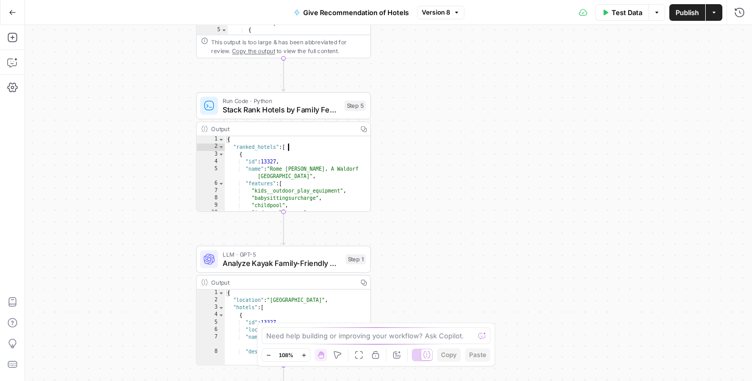
type textarea "**********"
click at [319, 146] on div "{ "ranked_hotels" : [ { "id" : 13327 , "name" : "Rome Cavalieri, A Waldorf Asto…" at bounding box center [298, 181] width 146 height 91
click at [294, 106] on span "Stack Rank Hotels by Family Features" at bounding box center [281, 109] width 117 height 11
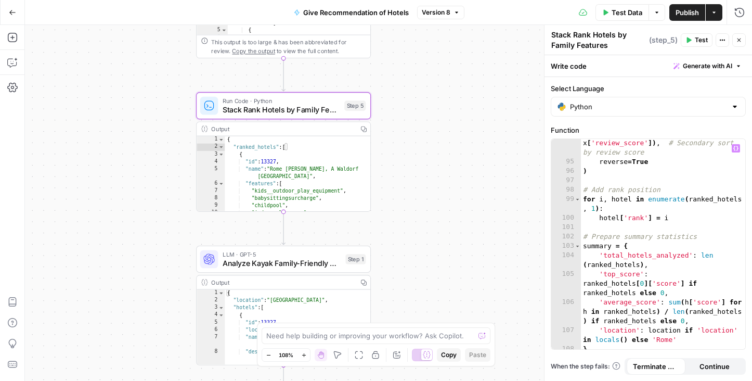
scroll to position [1155, 0]
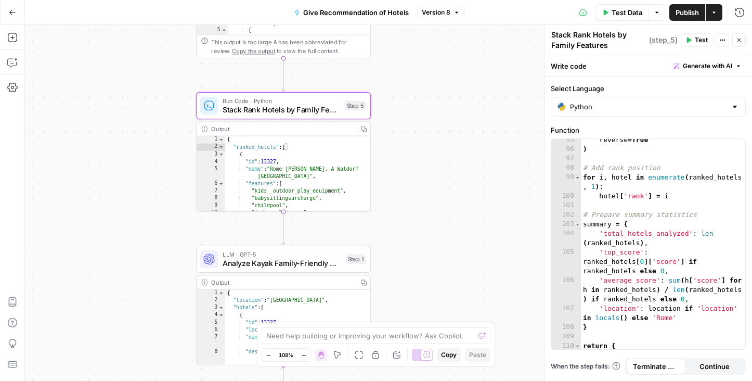
click at [741, 41] on icon "button" at bounding box center [739, 40] width 6 height 6
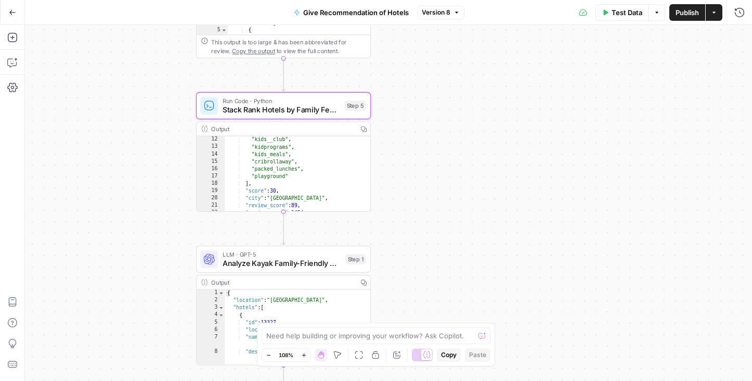
scroll to position [81, 0]
click at [295, 260] on span "Analyze Kayak Family-Friendly Hotels" at bounding box center [282, 263] width 119 height 11
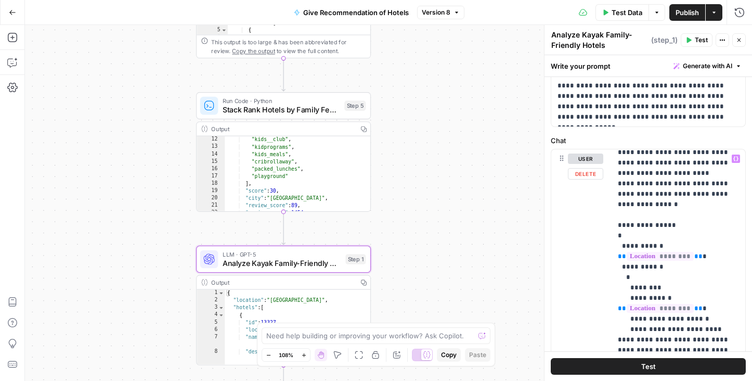
scroll to position [861, 0]
